Goal: Check status: Check status

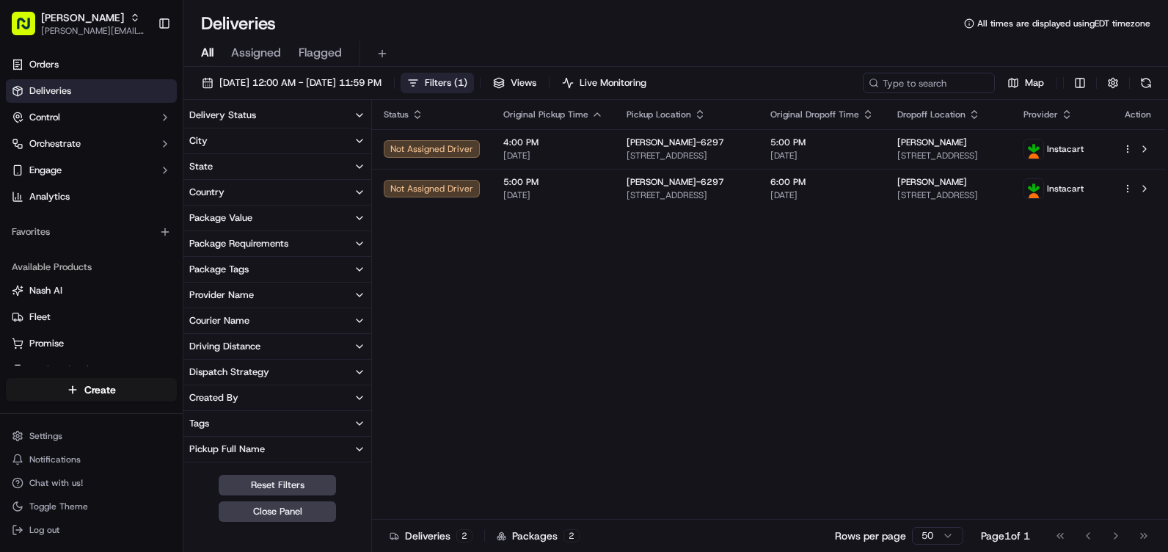
scroll to position [293, 0]
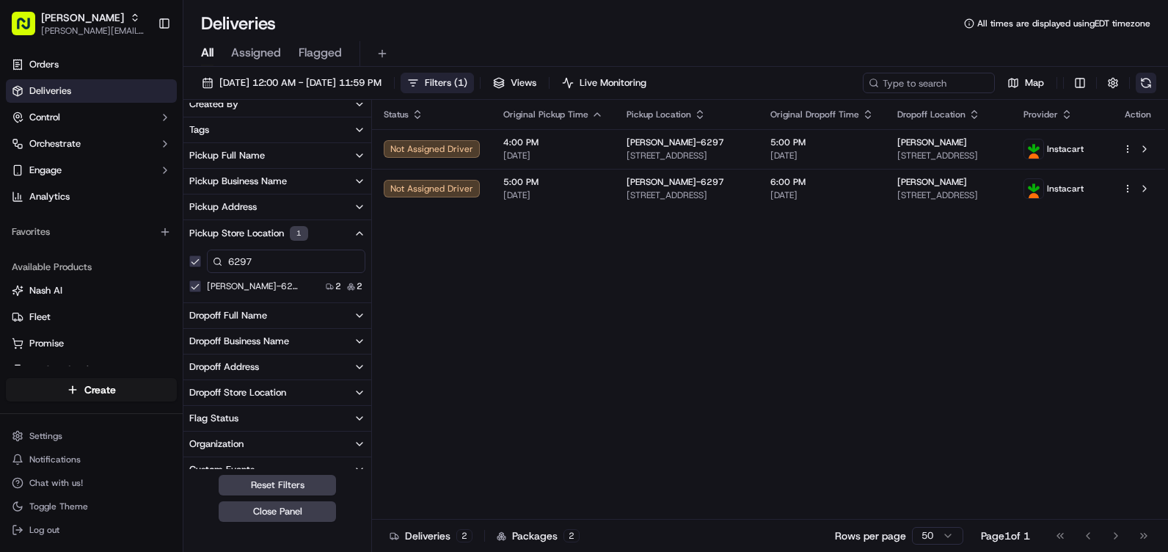
click at [1144, 83] on button at bounding box center [1146, 83] width 21 height 21
click at [1141, 85] on button at bounding box center [1146, 83] width 21 height 21
click at [1155, 79] on button at bounding box center [1146, 83] width 21 height 21
click at [1153, 80] on button at bounding box center [1146, 83] width 21 height 21
click at [1148, 81] on button at bounding box center [1146, 83] width 21 height 21
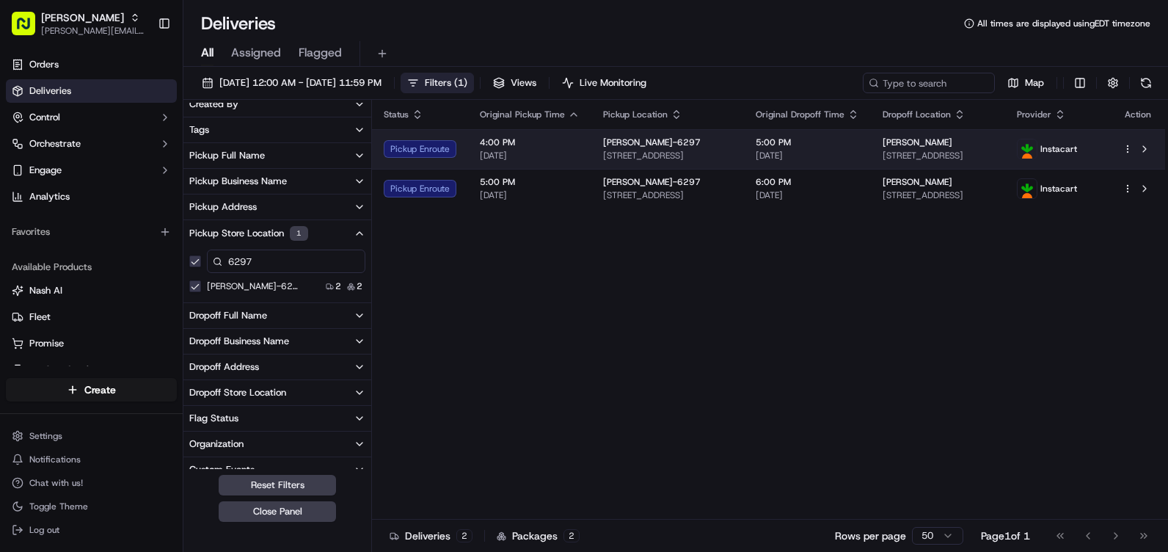
click at [451, 149] on div "Pickup Enroute" at bounding box center [420, 149] width 73 height 18
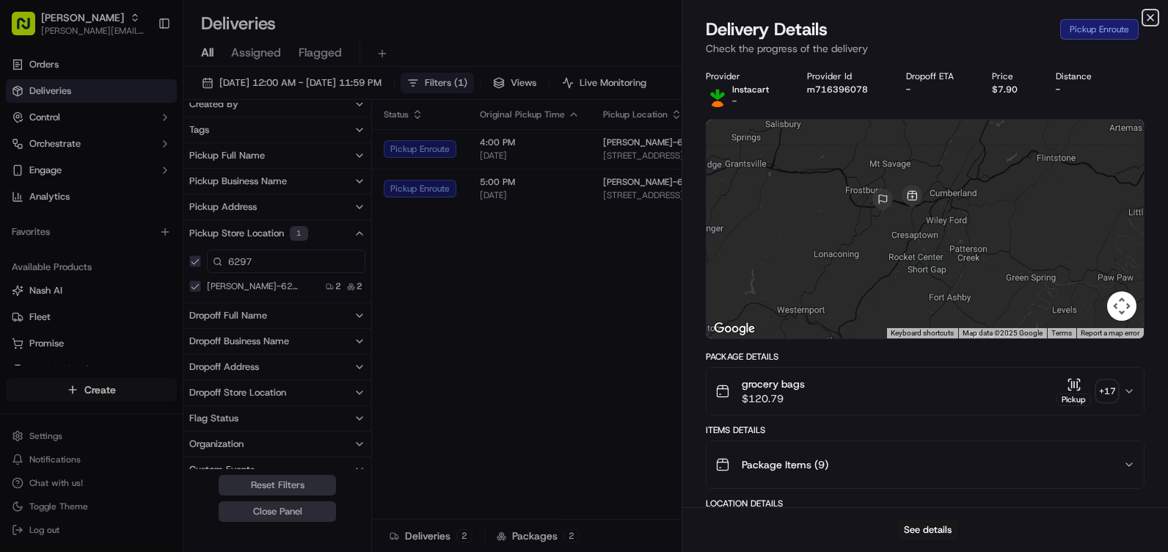
click at [1155, 16] on icon "button" at bounding box center [1151, 18] width 12 height 12
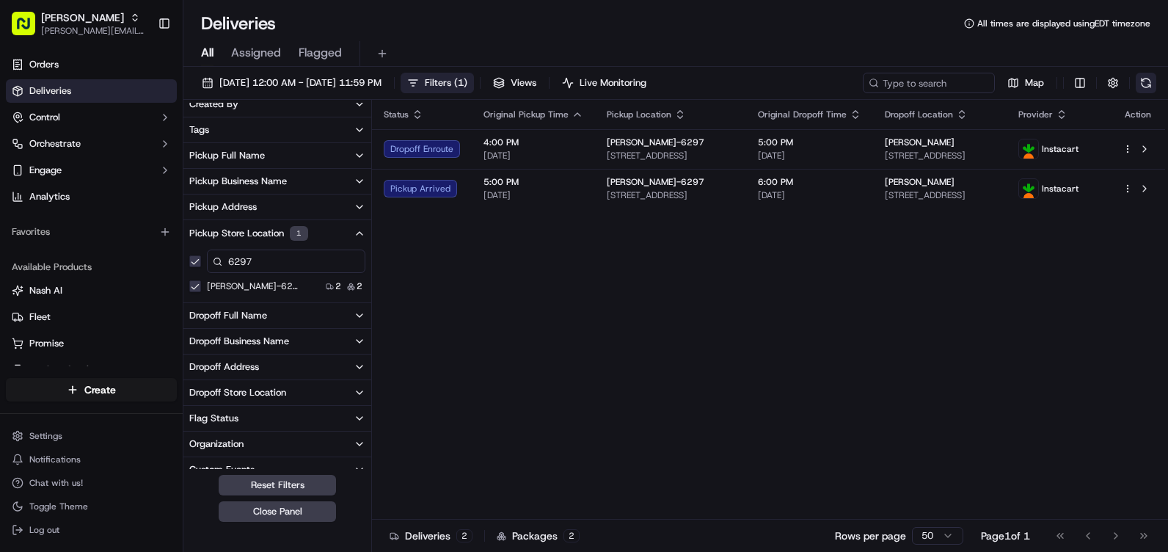
click at [1151, 85] on button at bounding box center [1146, 83] width 21 height 21
